Goal: Find specific page/section: Find specific page/section

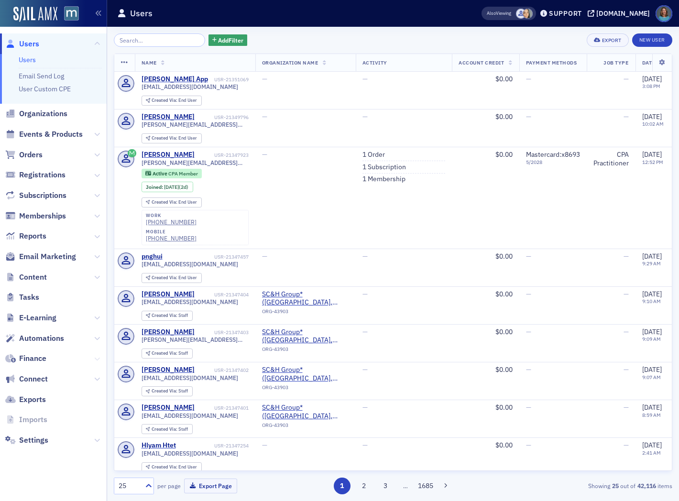
click at [96, 357] on icon at bounding box center [97, 359] width 6 height 6
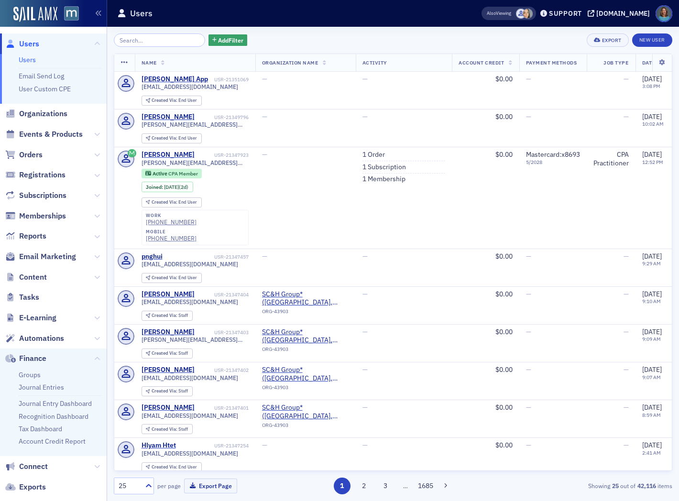
scroll to position [55, 0]
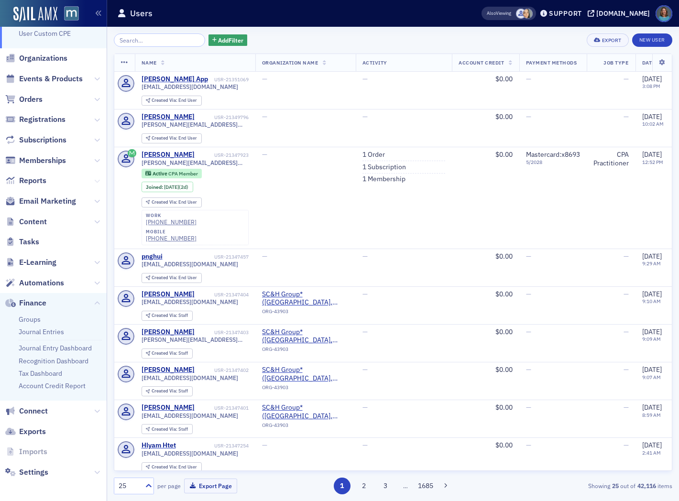
click at [94, 182] on icon at bounding box center [97, 181] width 6 height 6
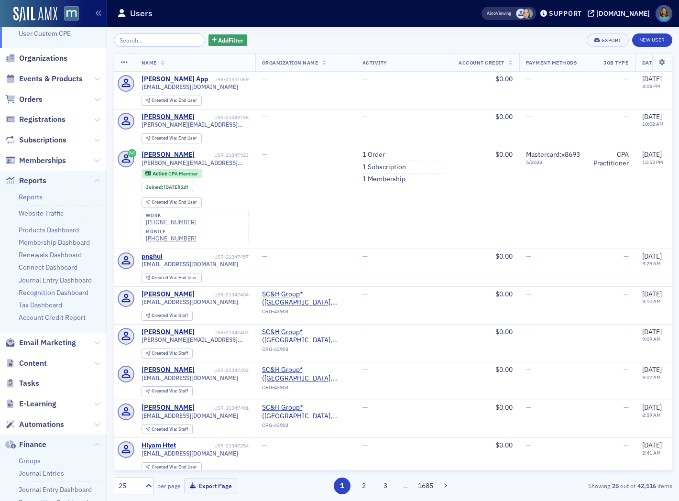
click at [36, 196] on link "Reports" at bounding box center [31, 197] width 24 height 9
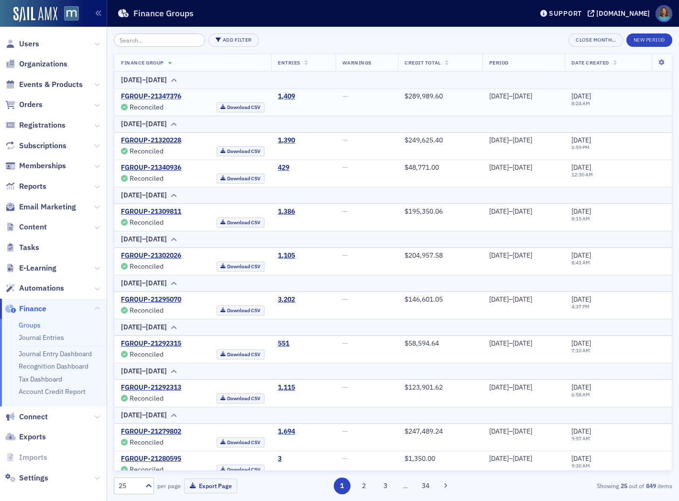
click at [163, 97] on link "FGROUP-21347376" at bounding box center [151, 96] width 60 height 9
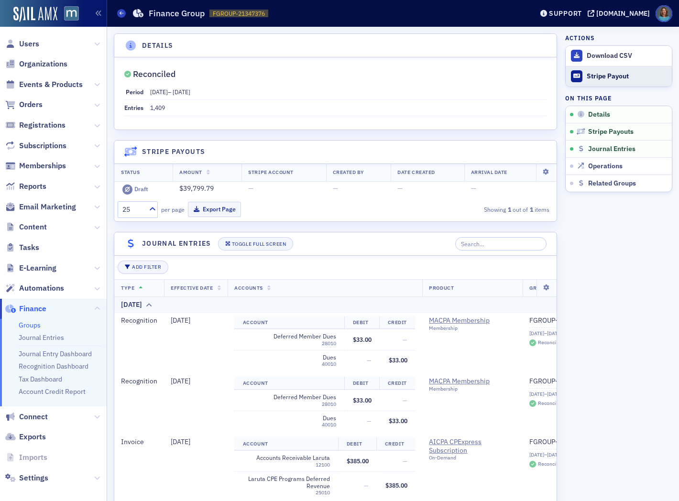
click at [604, 75] on div "Stripe Payout" at bounding box center [626, 76] width 80 height 9
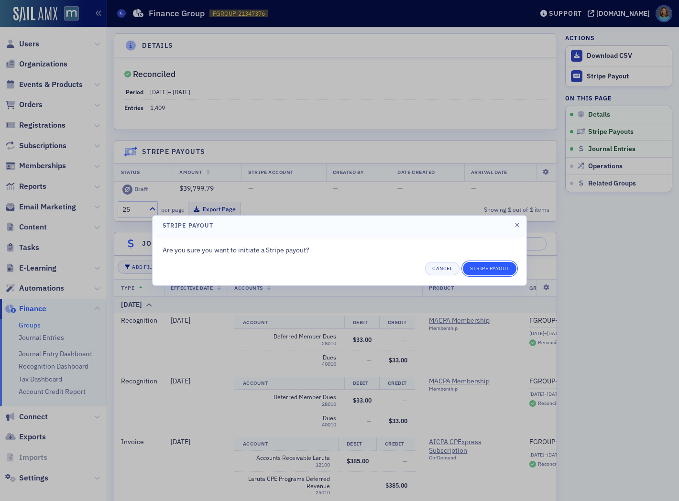
click at [479, 269] on button "Stripe Payout" at bounding box center [490, 268] width 54 height 13
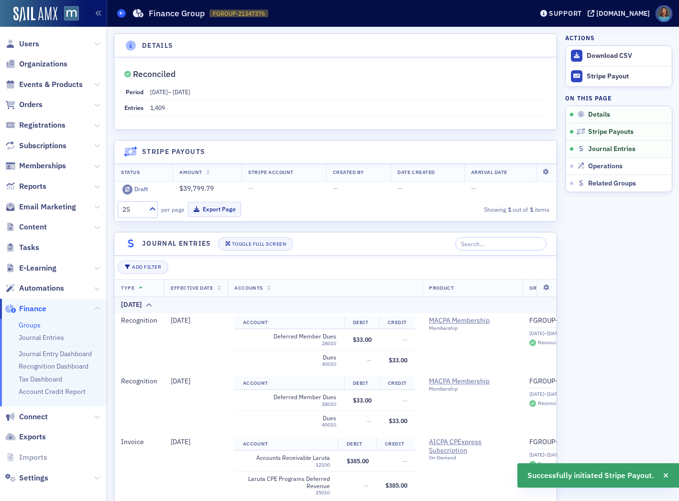
click at [123, 15] on icon at bounding box center [121, 13] width 4 height 4
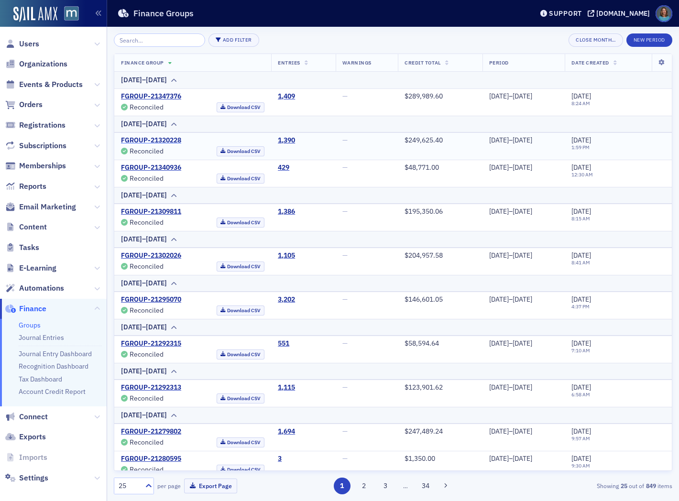
click at [167, 139] on link "FGROUP-21320228" at bounding box center [151, 140] width 60 height 9
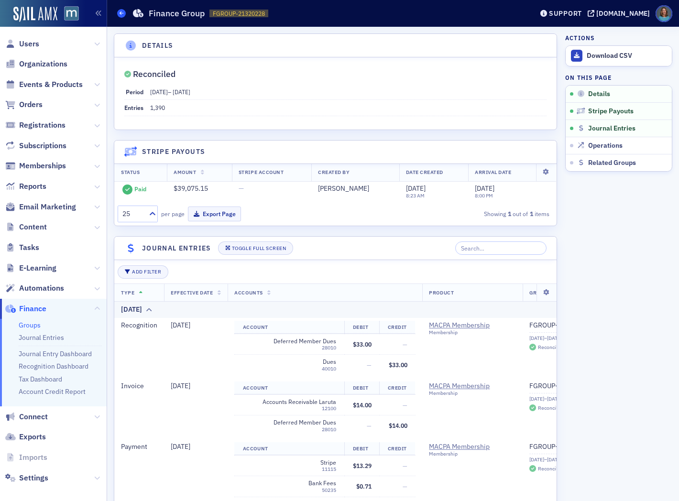
click at [121, 11] on icon at bounding box center [121, 13] width 4 height 4
